Goal: Task Accomplishment & Management: Use online tool/utility

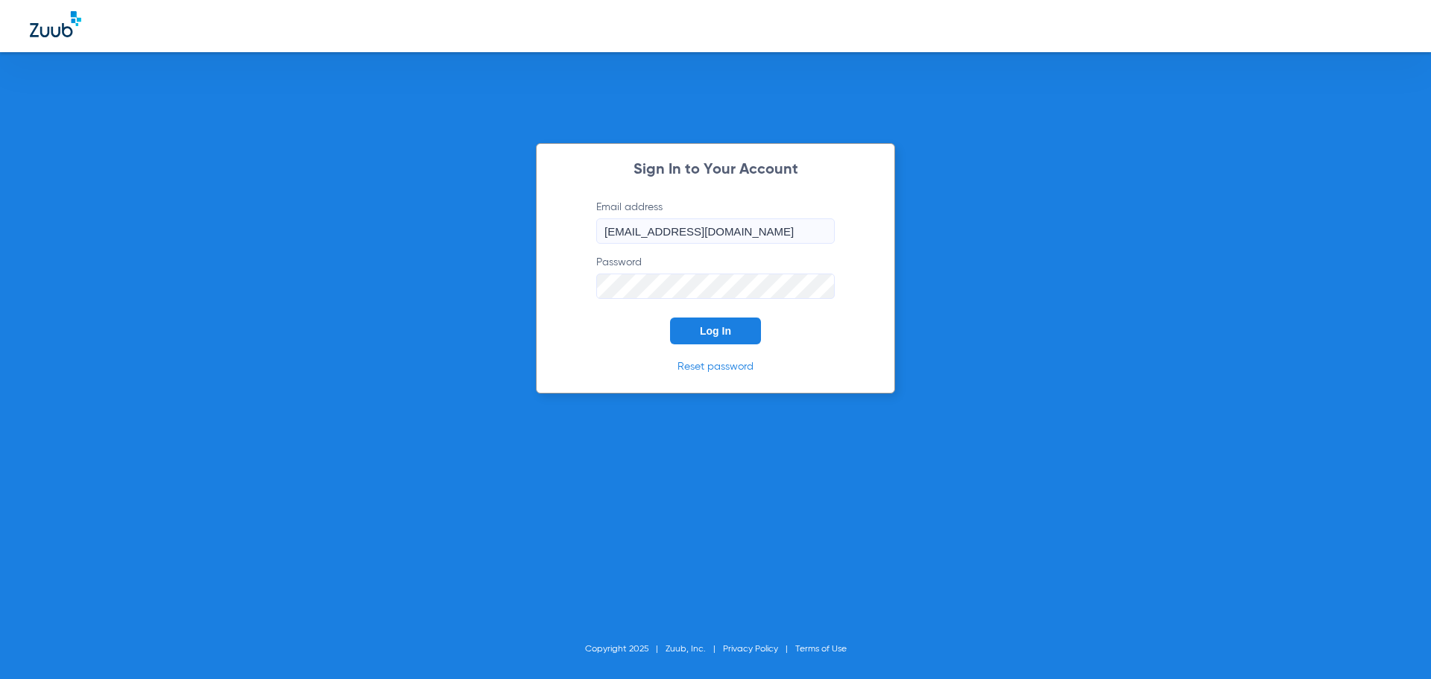
click at [709, 335] on span "Log In" at bounding box center [715, 331] width 31 height 12
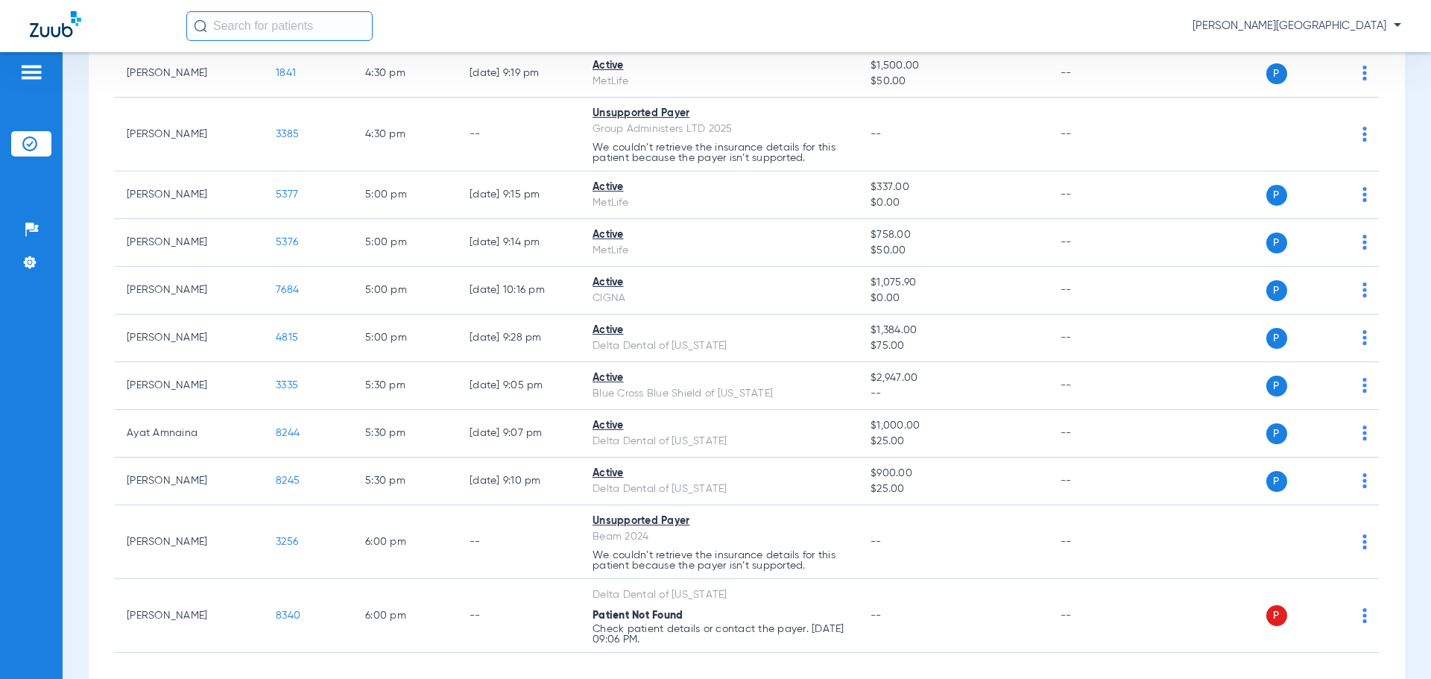
scroll to position [1434, 0]
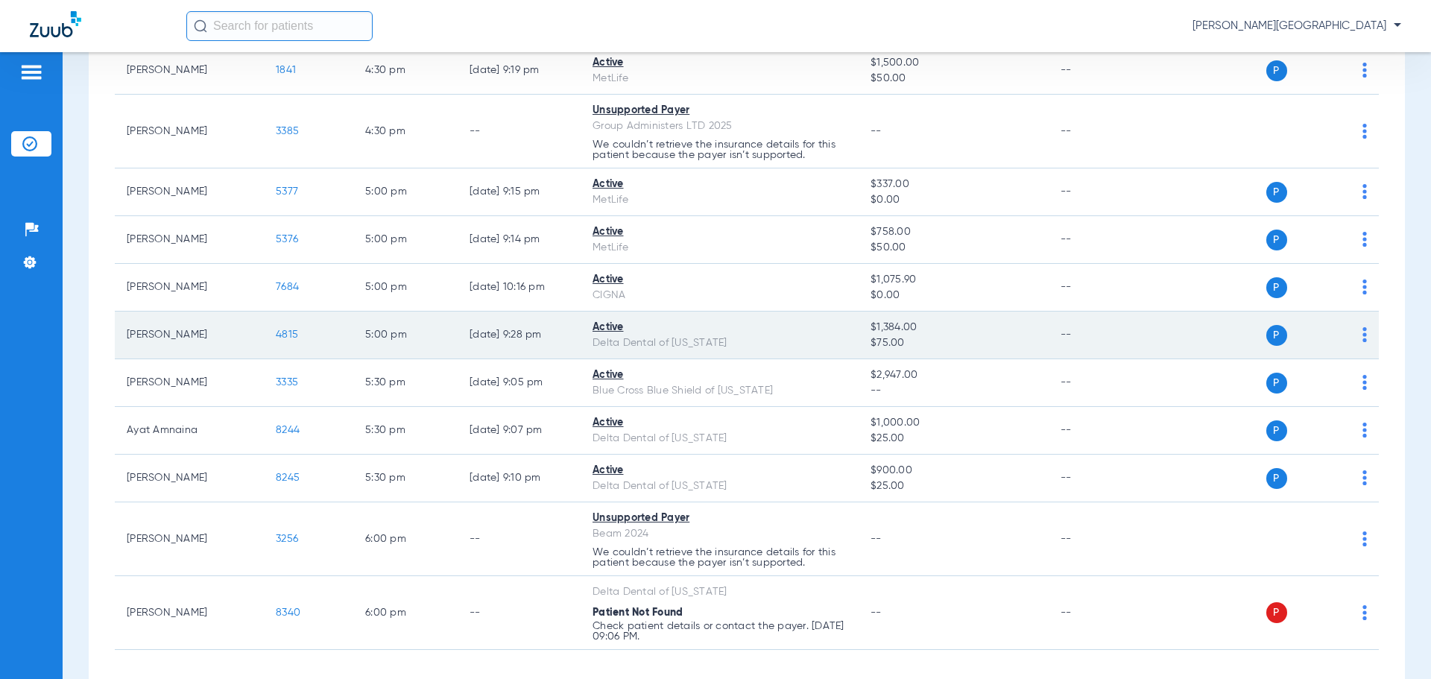
click at [281, 340] on span "4815" at bounding box center [287, 334] width 22 height 10
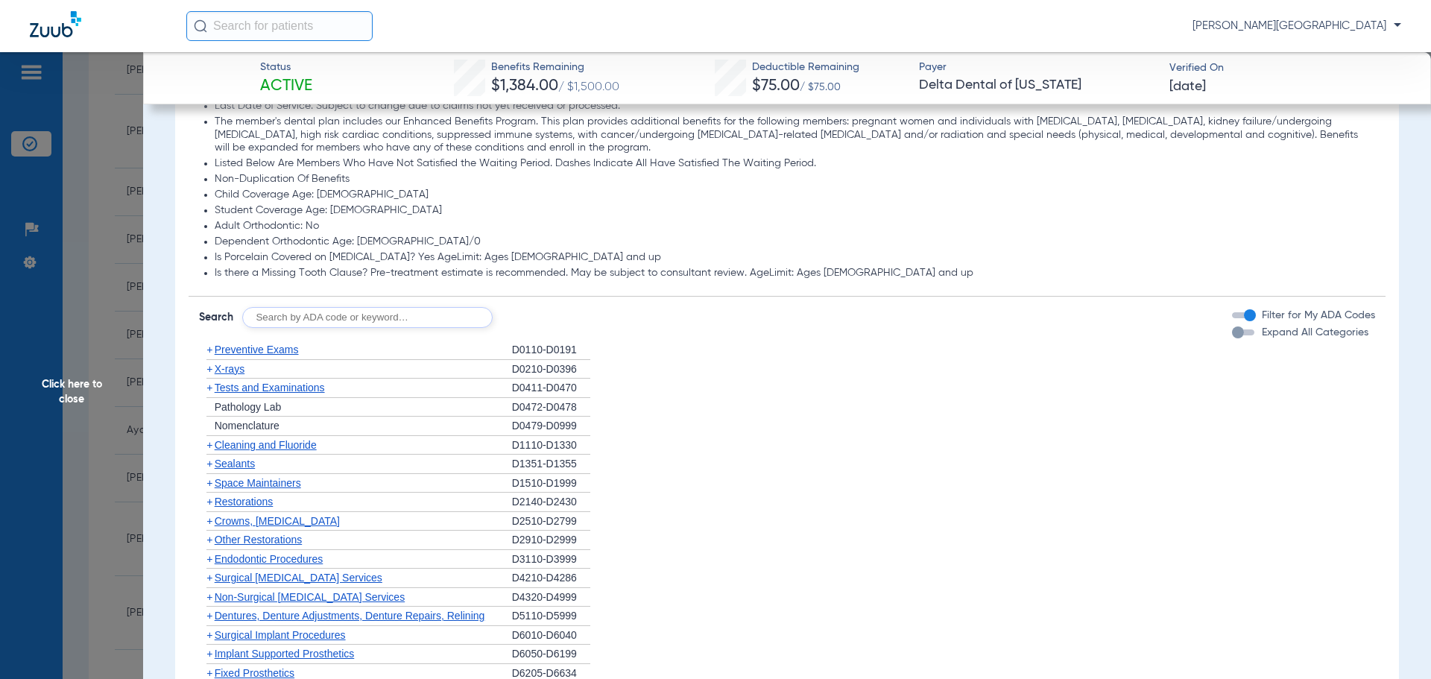
scroll to position [963, 0]
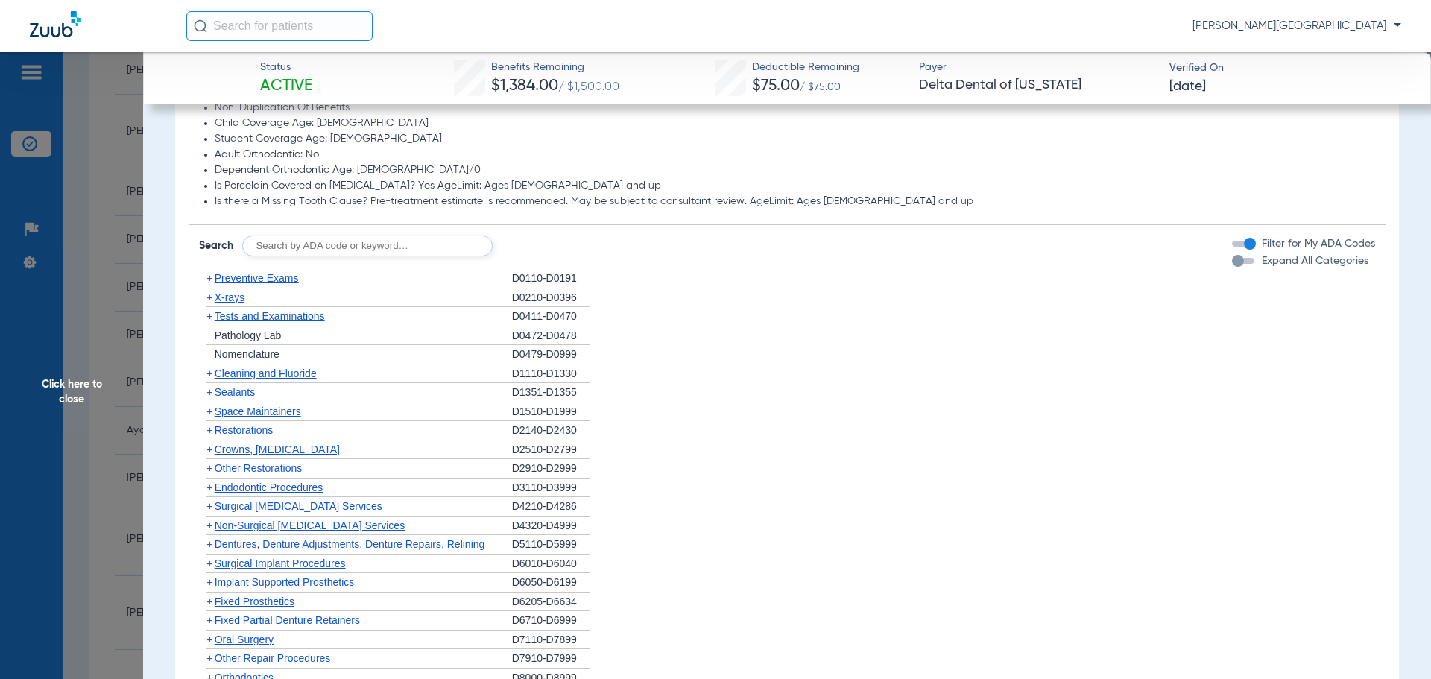
click at [329, 250] on input "text" at bounding box center [367, 245] width 250 height 21
type input "D2991"
click at [529, 246] on button "Search" at bounding box center [548, 245] width 59 height 21
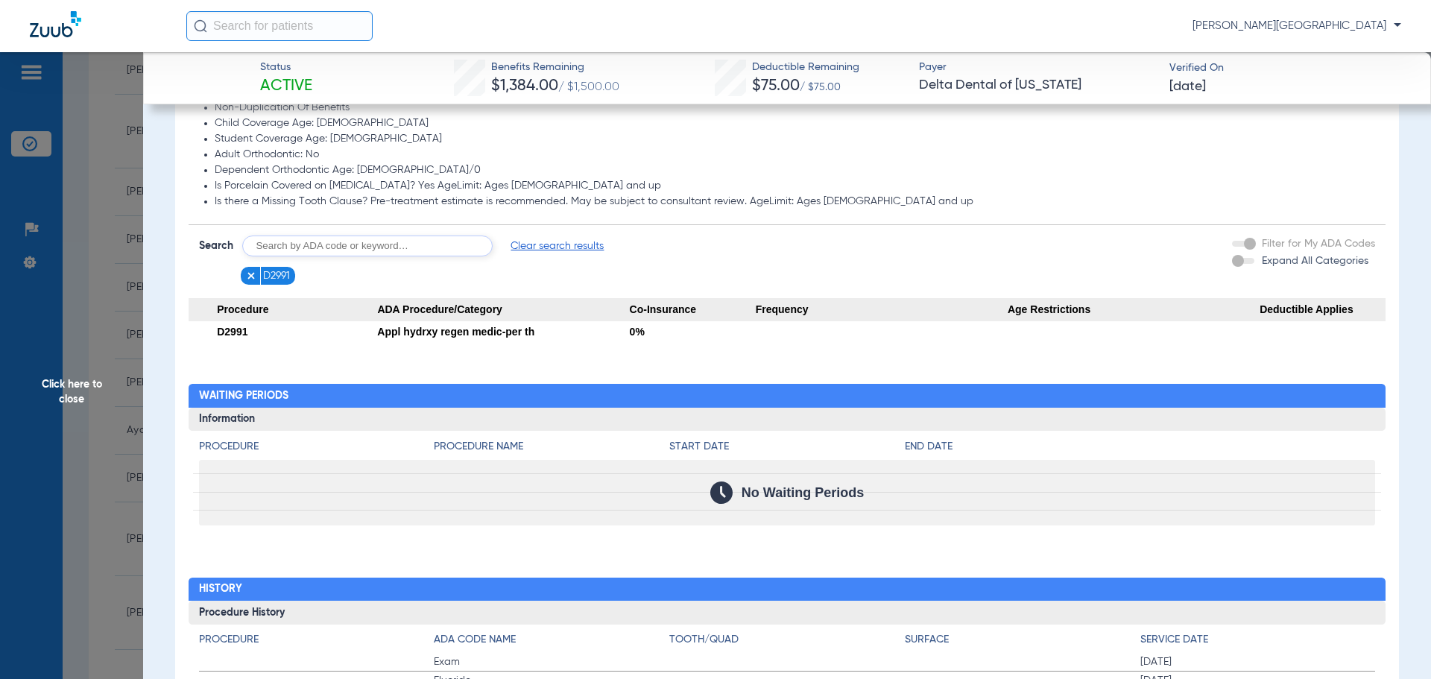
click at [73, 393] on span "Click here to close" at bounding box center [71, 391] width 143 height 679
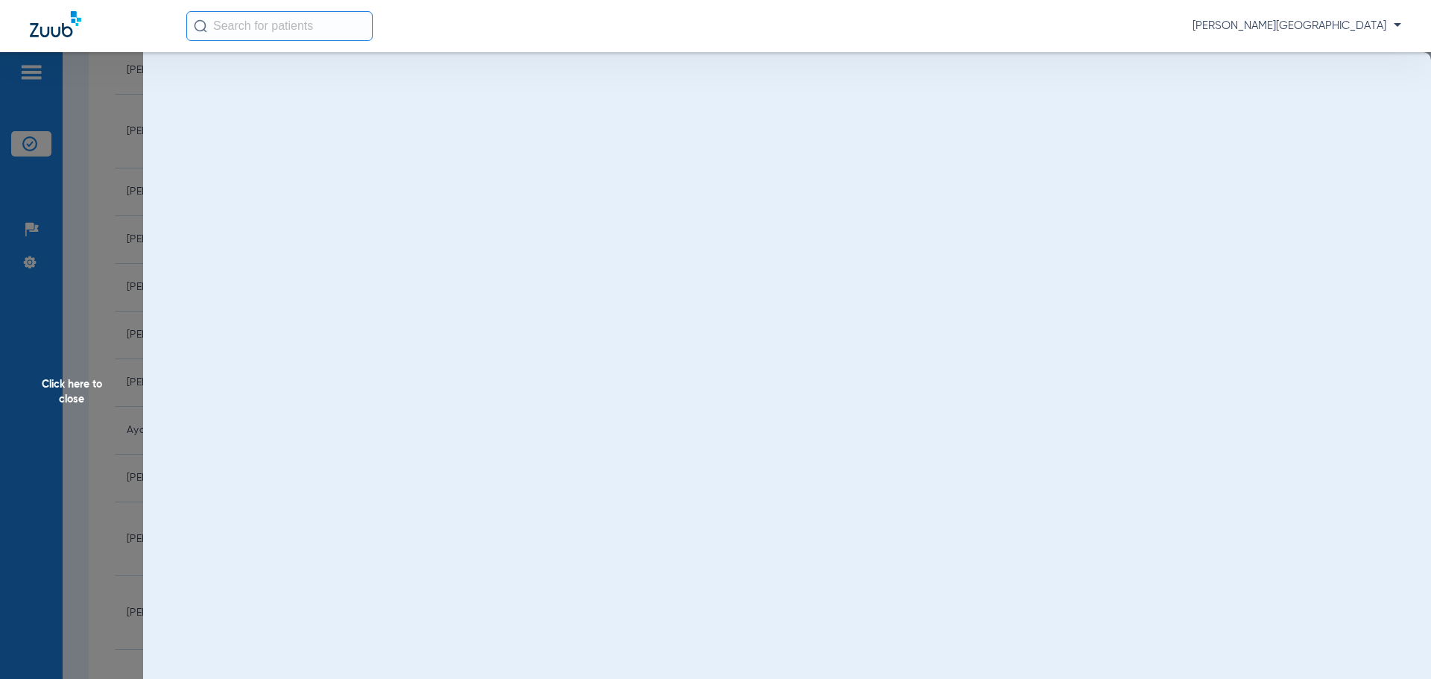
scroll to position [0, 0]
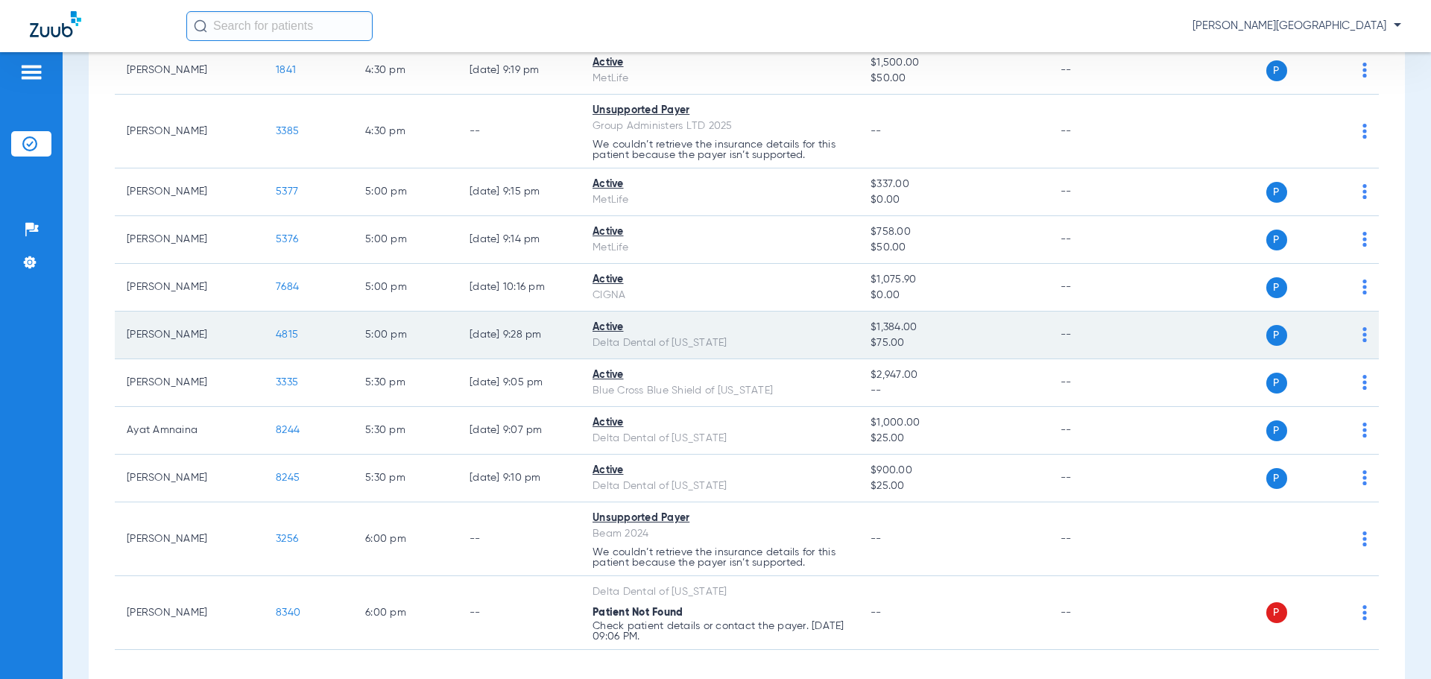
click at [283, 340] on span "4815" at bounding box center [287, 334] width 22 height 10
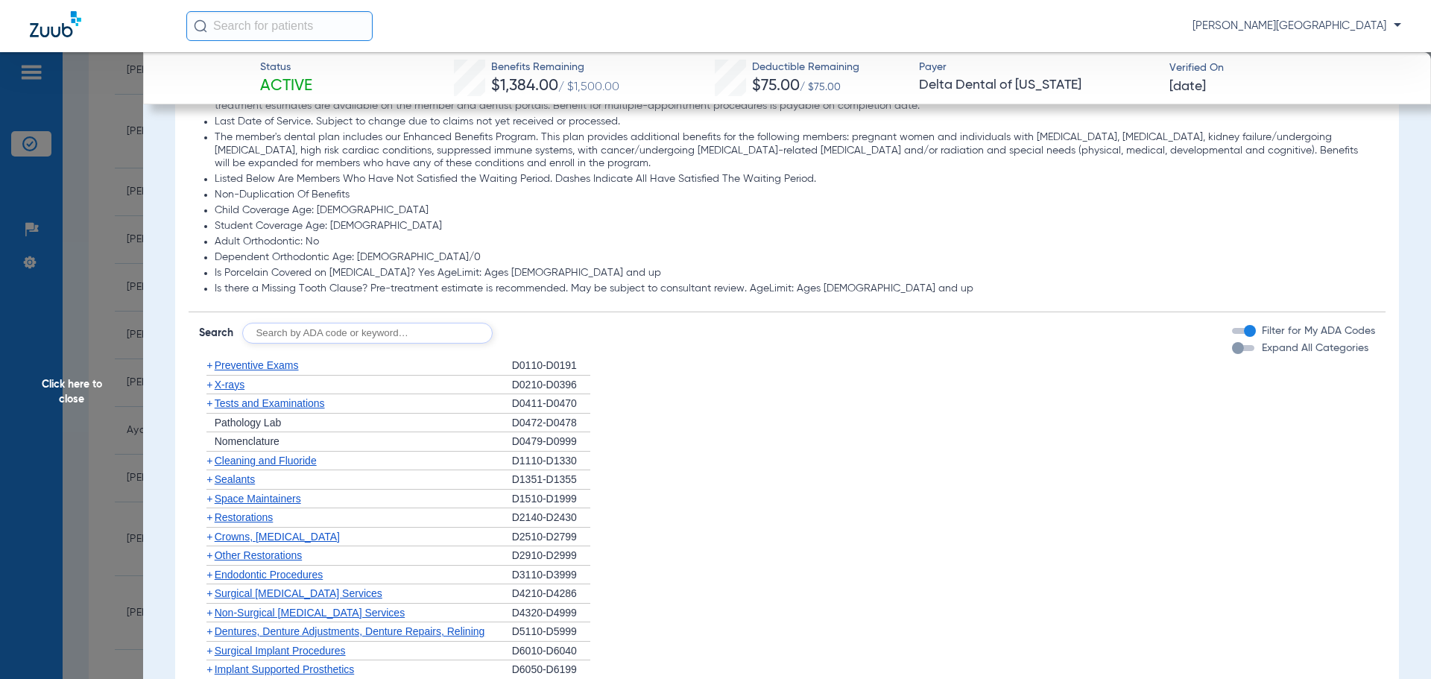
scroll to position [878, 0]
click at [209, 400] on span "+" at bounding box center [209, 401] width 6 height 12
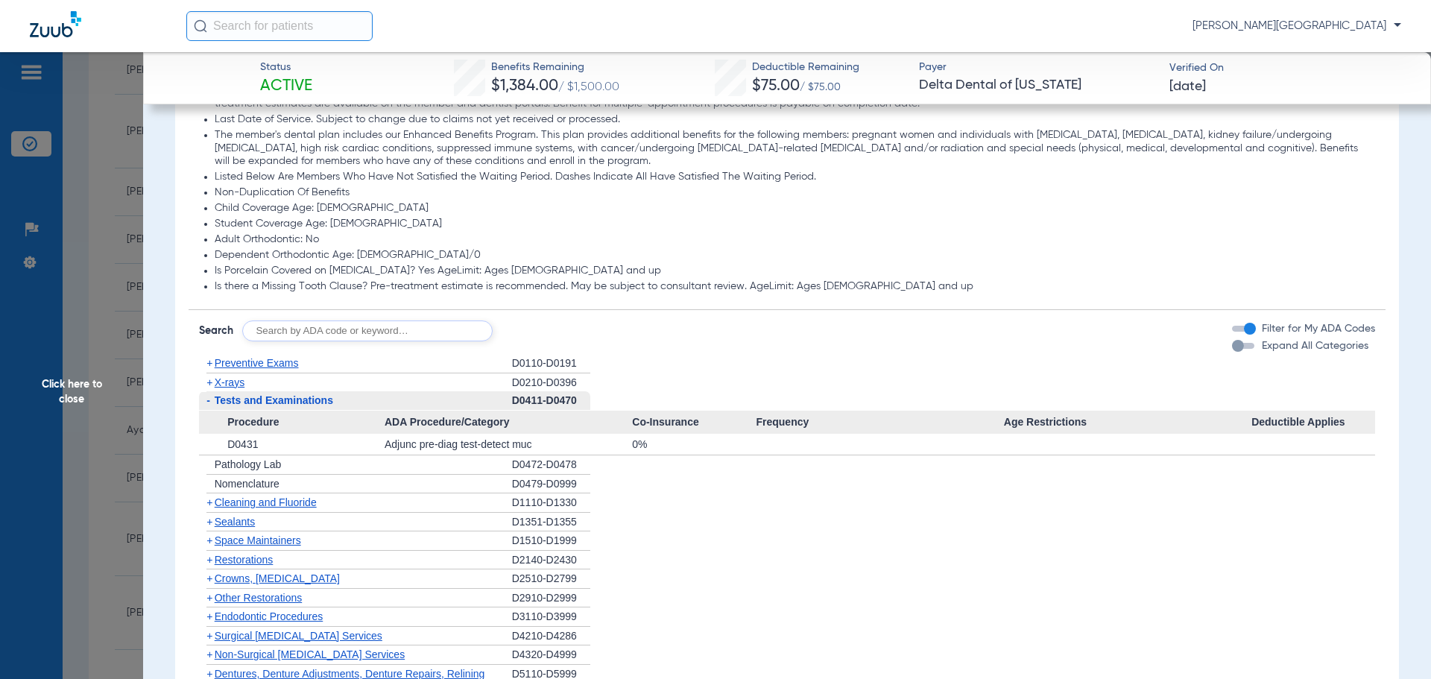
click at [81, 379] on span "Click here to close" at bounding box center [71, 391] width 143 height 679
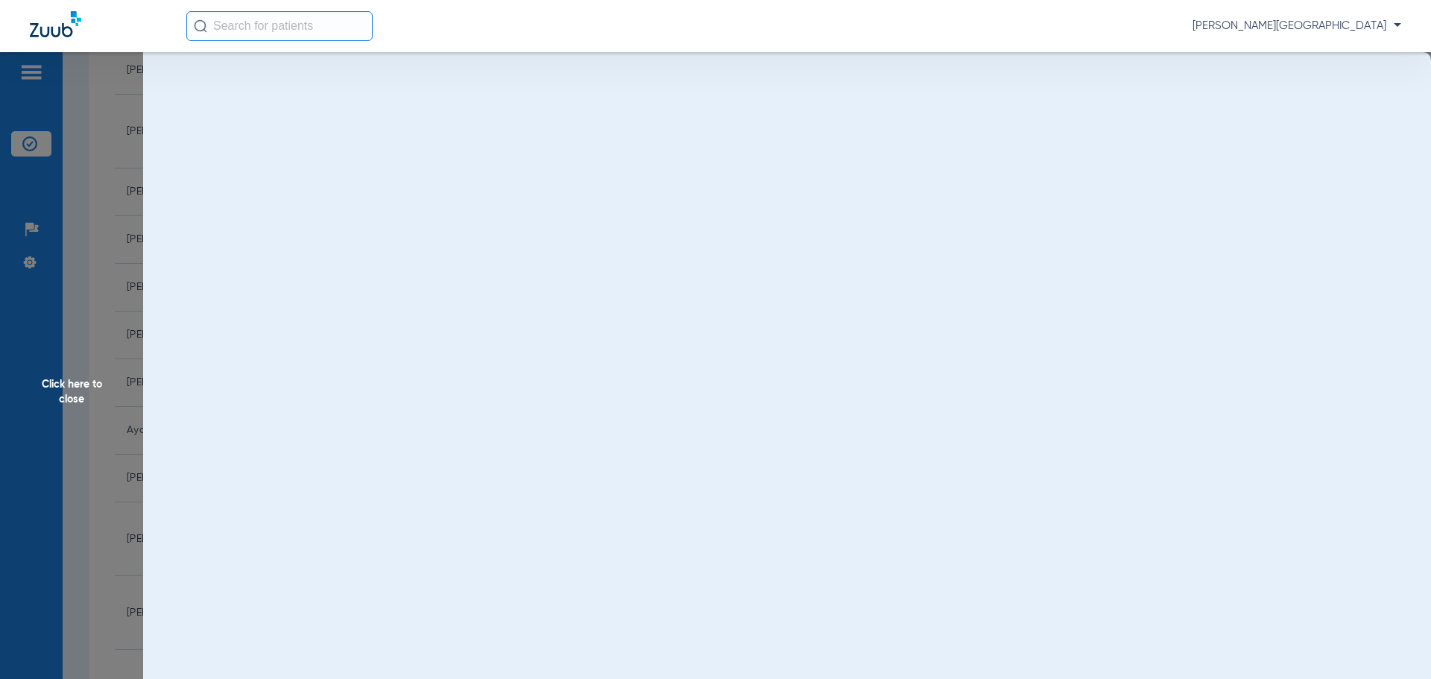
scroll to position [0, 0]
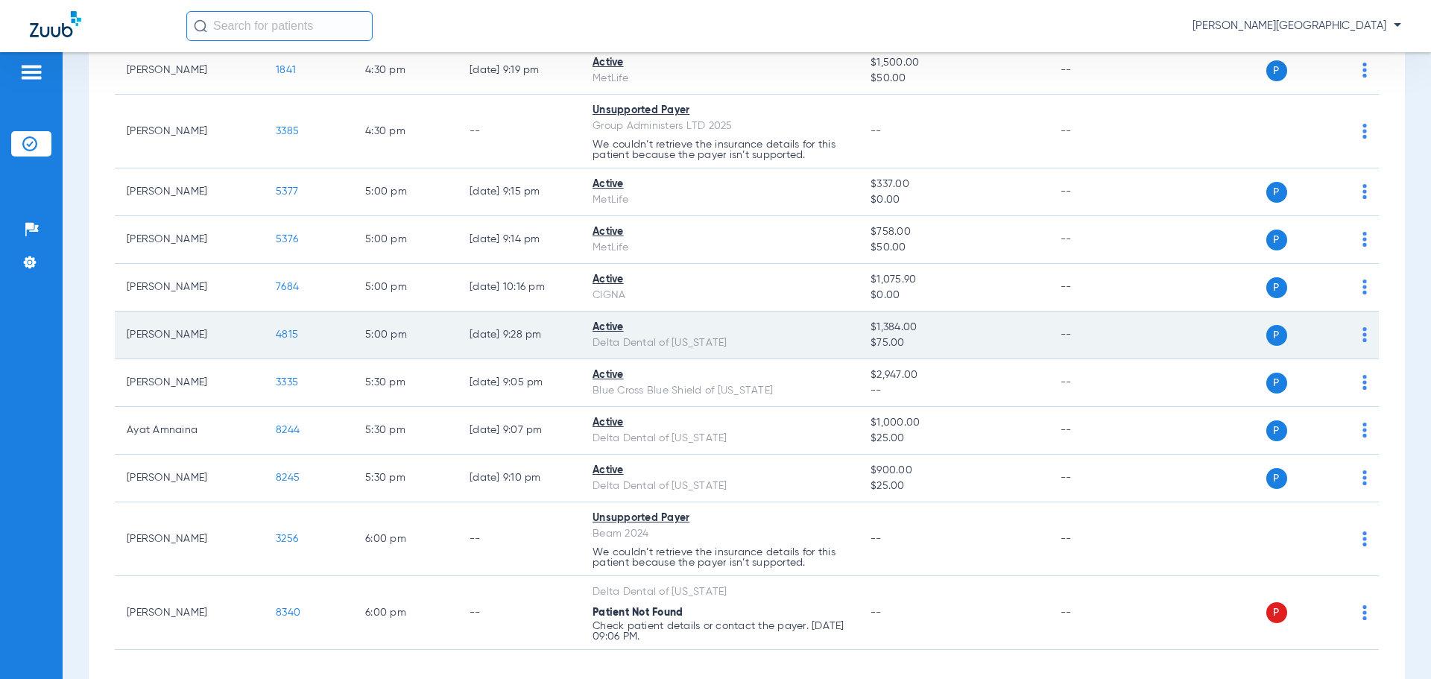
click at [285, 340] on span "4815" at bounding box center [287, 334] width 22 height 10
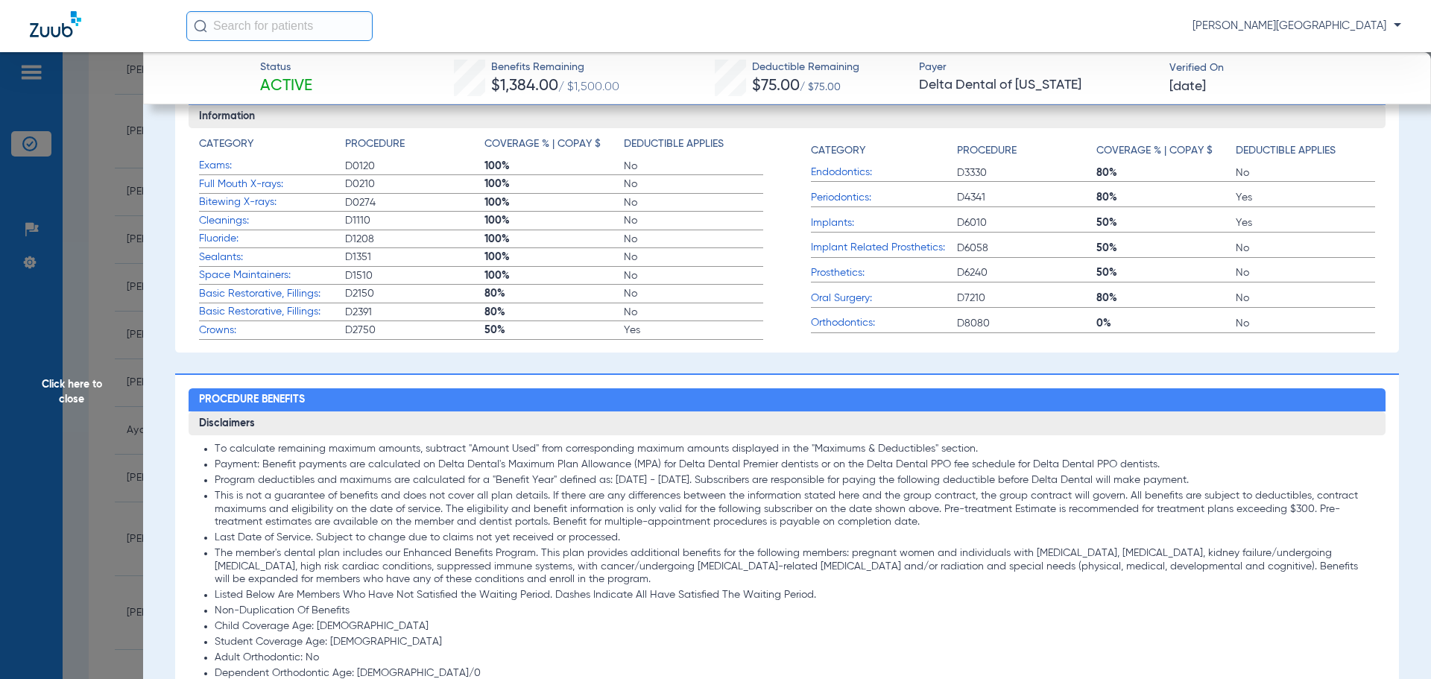
scroll to position [463, 0]
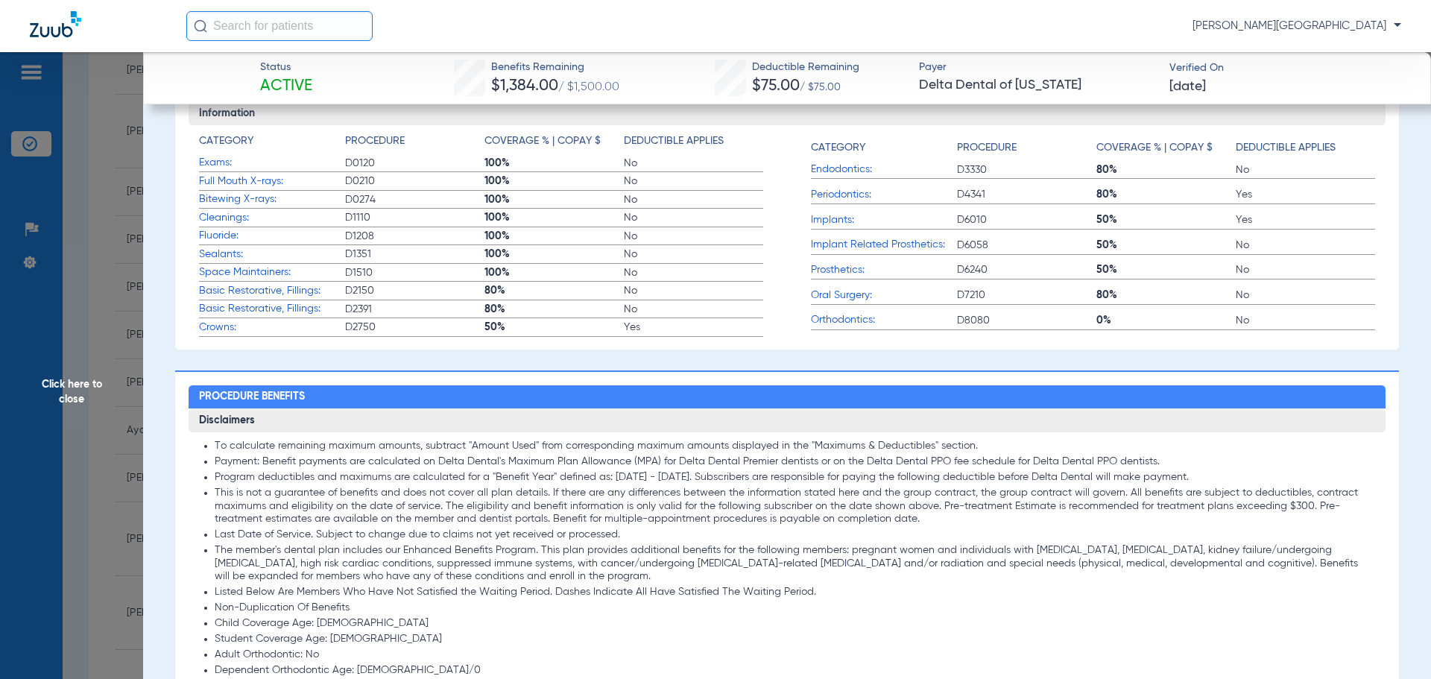
click at [63, 351] on span "Click here to close" at bounding box center [71, 391] width 143 height 679
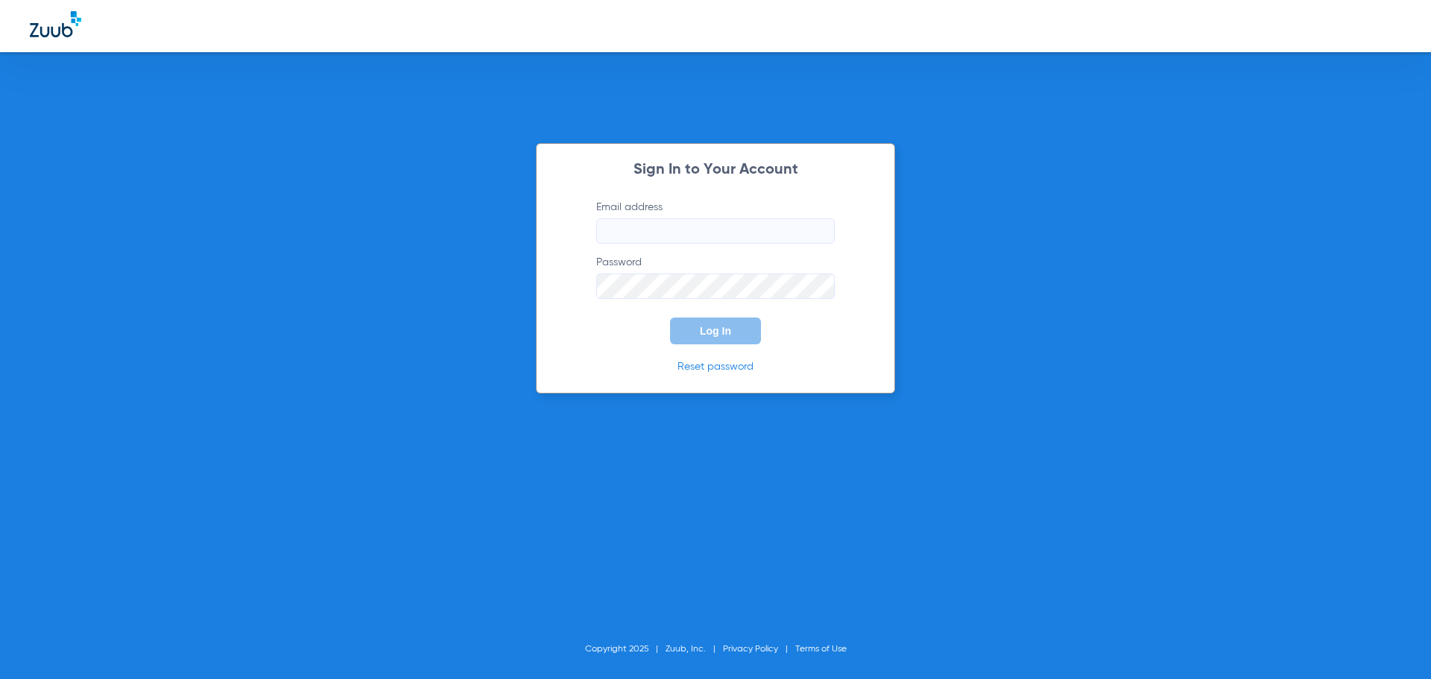
type input "[EMAIL_ADDRESS][DOMAIN_NAME]"
